Goal: Information Seeking & Learning: Learn about a topic

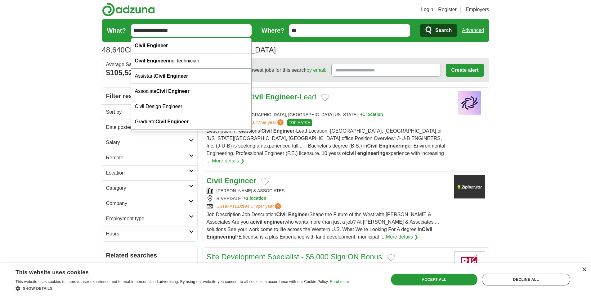
drag, startPoint x: 145, startPoint y: 28, endPoint x: 125, endPoint y: 34, distance: 21.0
click at [125, 34] on form "**********" at bounding box center [295, 30] width 387 height 23
type input "**********"
click at [420, 24] on button "Search" at bounding box center [438, 30] width 37 height 13
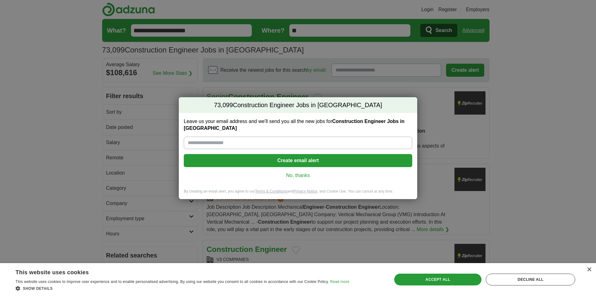
click at [298, 176] on link "No, thanks" at bounding box center [298, 175] width 218 height 7
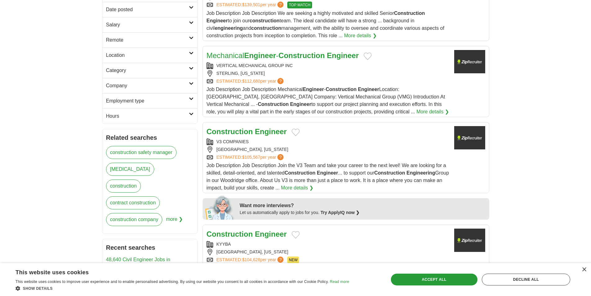
scroll to position [124, 0]
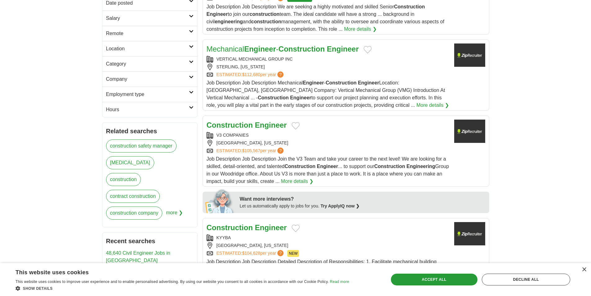
click at [349, 166] on span "Job Description Job Description Join the V3 Team and take your career to the ne…" at bounding box center [328, 170] width 243 height 28
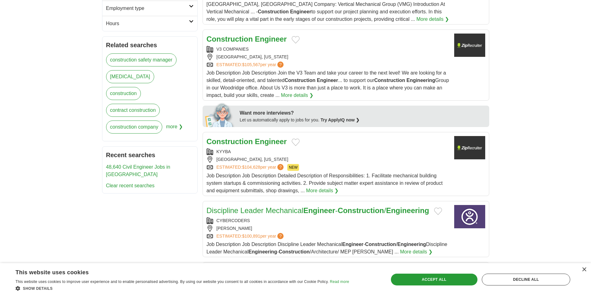
scroll to position [217, 0]
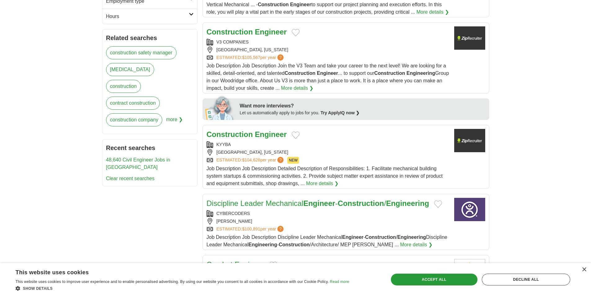
click at [580, 271] on div "×" at bounding box center [583, 269] width 8 height 5
click at [582, 271] on div "×" at bounding box center [584, 269] width 5 height 5
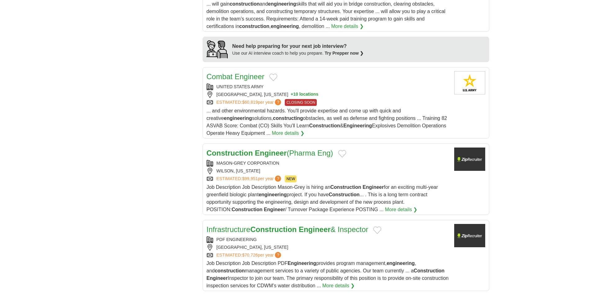
scroll to position [589, 0]
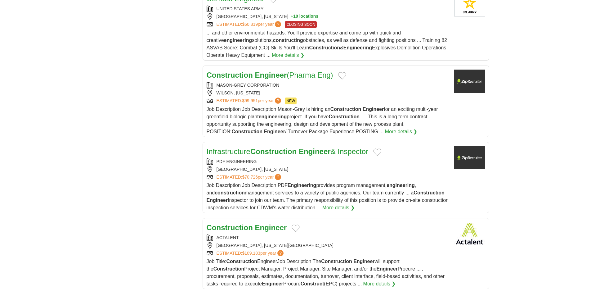
click at [253, 226] on link "Construction Engineer" at bounding box center [247, 227] width 80 height 8
